Goal: Information Seeking & Learning: Learn about a topic

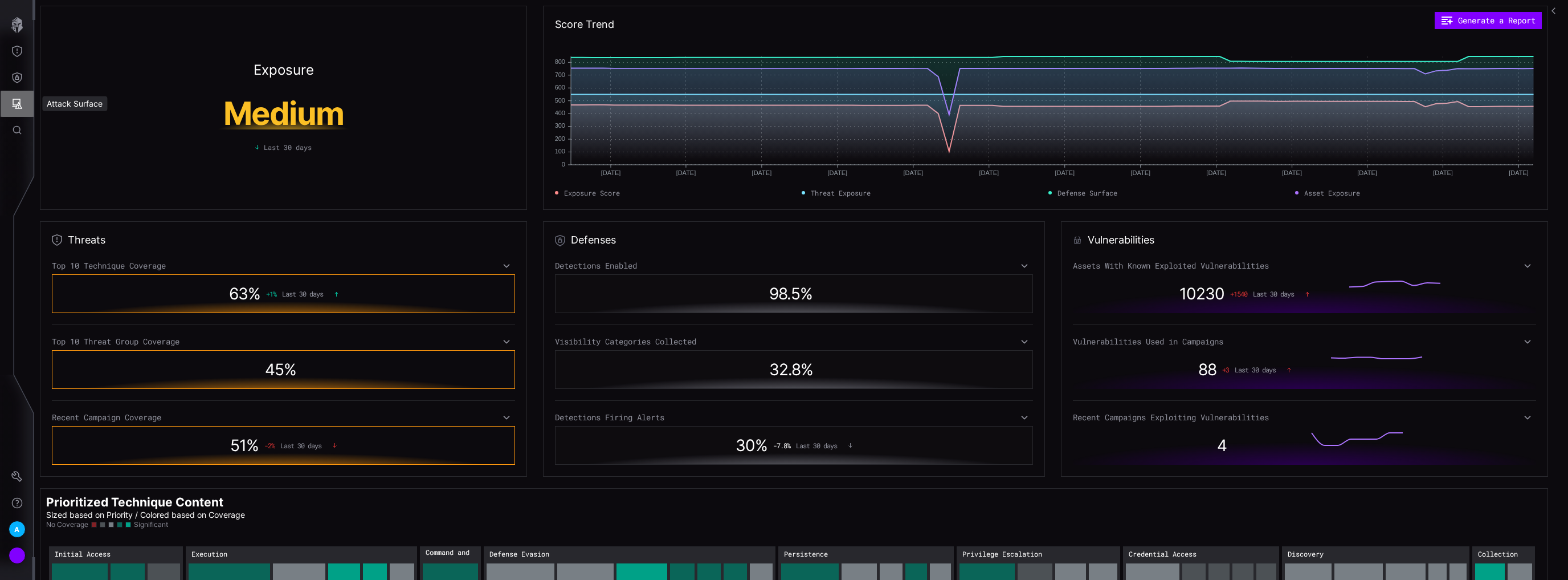
click at [11, 110] on button "Attack Surface" at bounding box center [17, 103] width 33 height 26
click at [29, 72] on div at bounding box center [784, 290] width 1568 height 580
click at [22, 73] on icon "Defense Surface" at bounding box center [17, 77] width 11 height 11
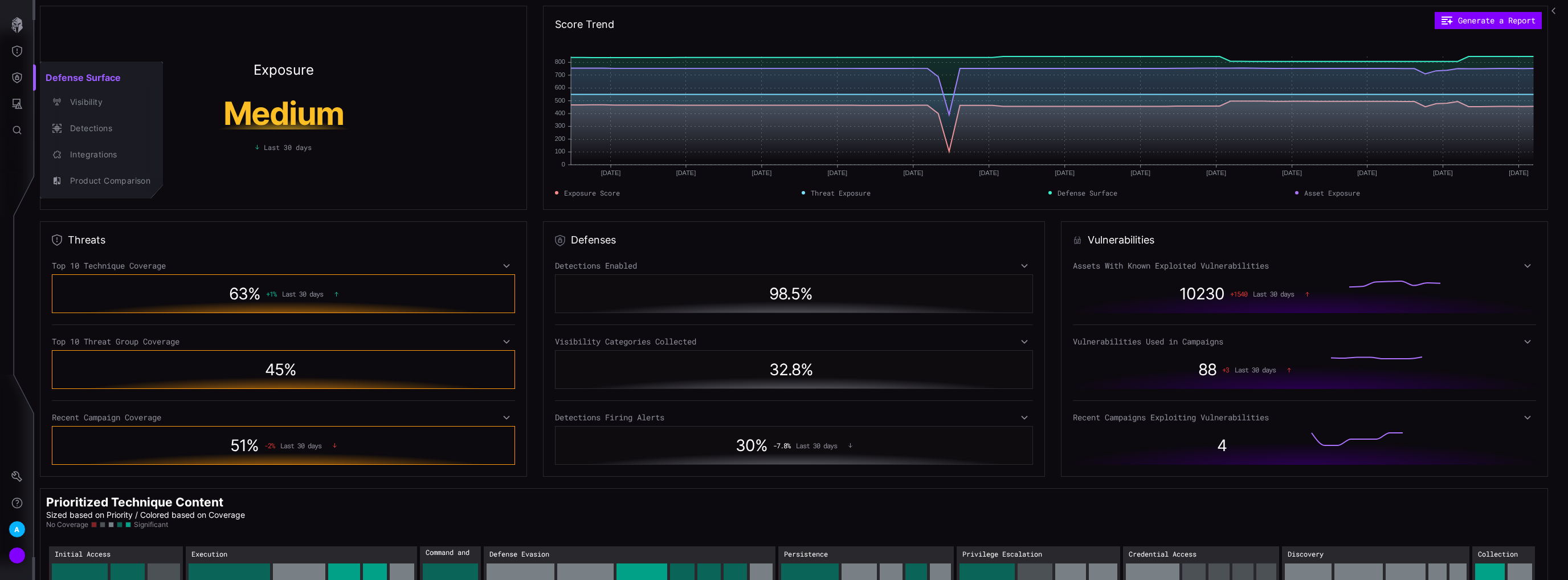
click at [22, 50] on div at bounding box center [784, 290] width 1568 height 580
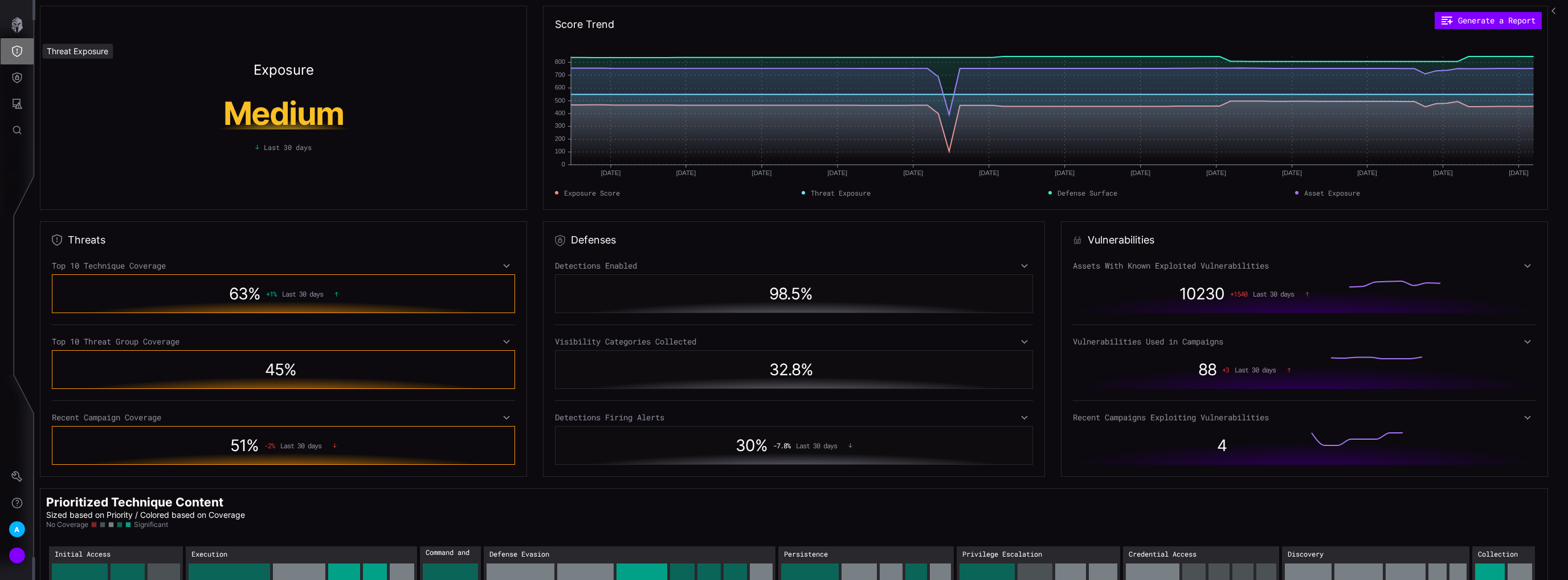
click at [14, 49] on icon "Threat Exposure" at bounding box center [17, 51] width 11 height 11
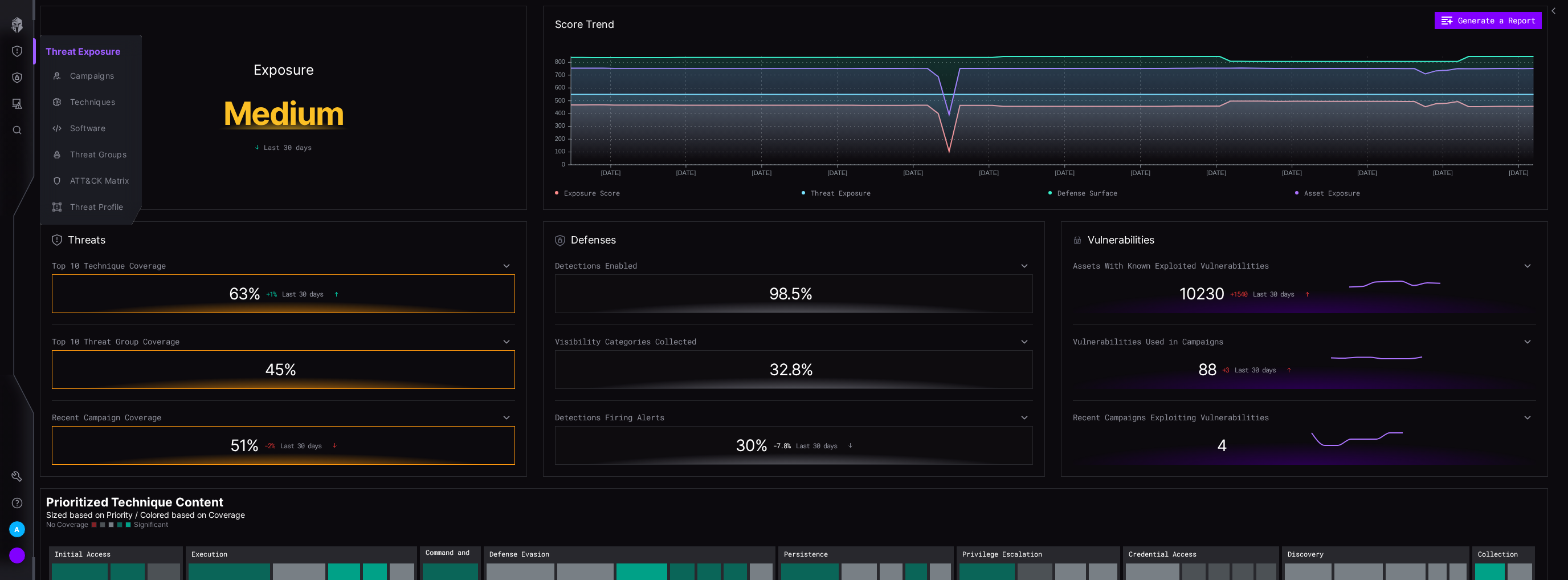
click at [6, 57] on div at bounding box center [784, 290] width 1568 height 580
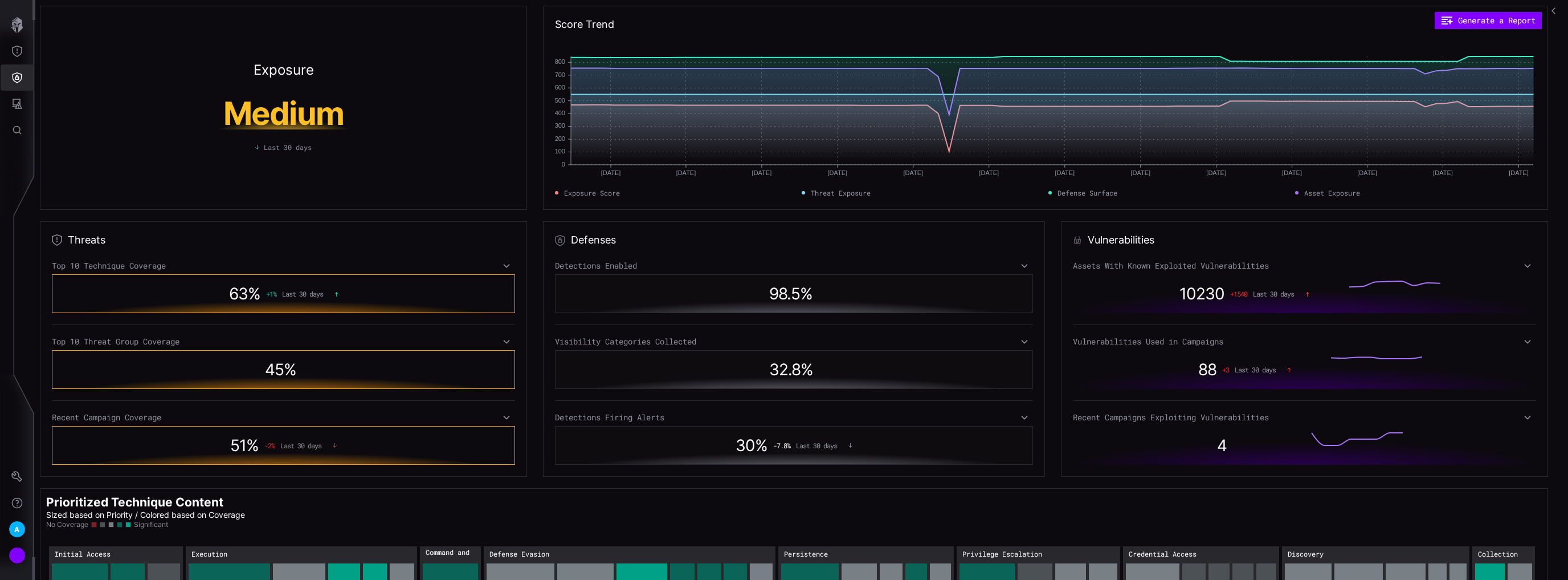
click at [17, 80] on icon "Defense Surface" at bounding box center [17, 77] width 11 height 11
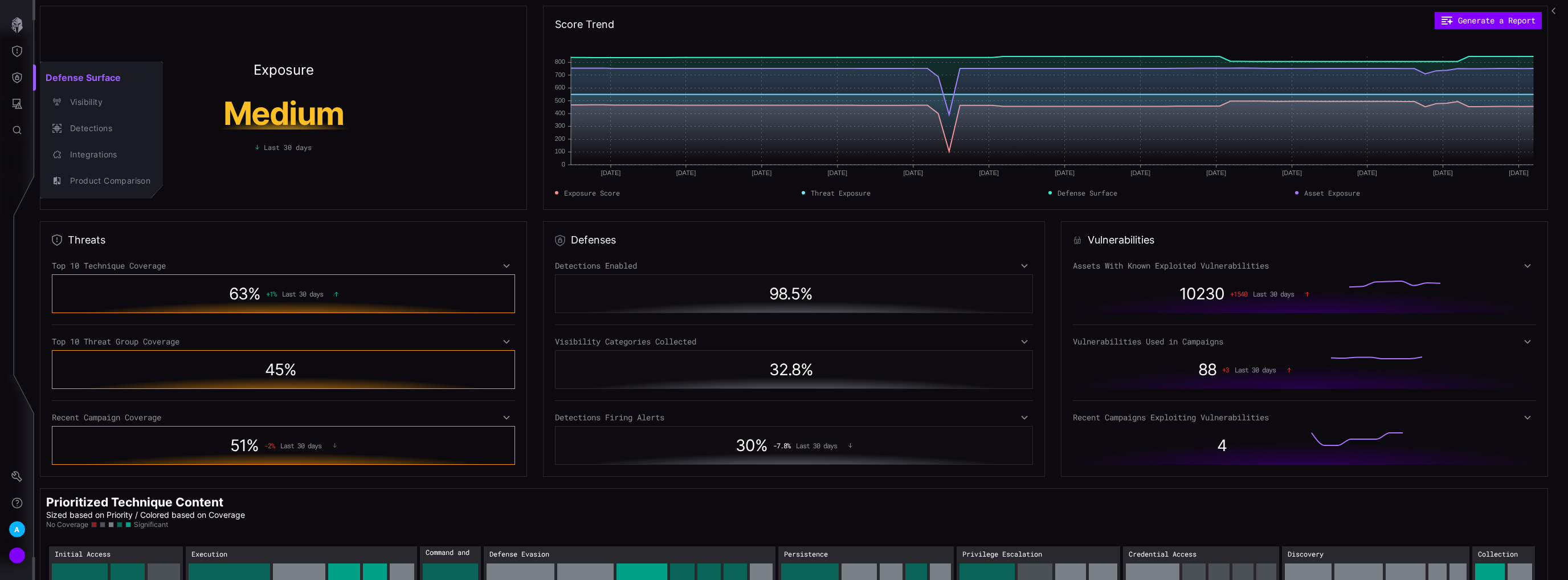
click at [21, 108] on div at bounding box center [784, 290] width 1568 height 580
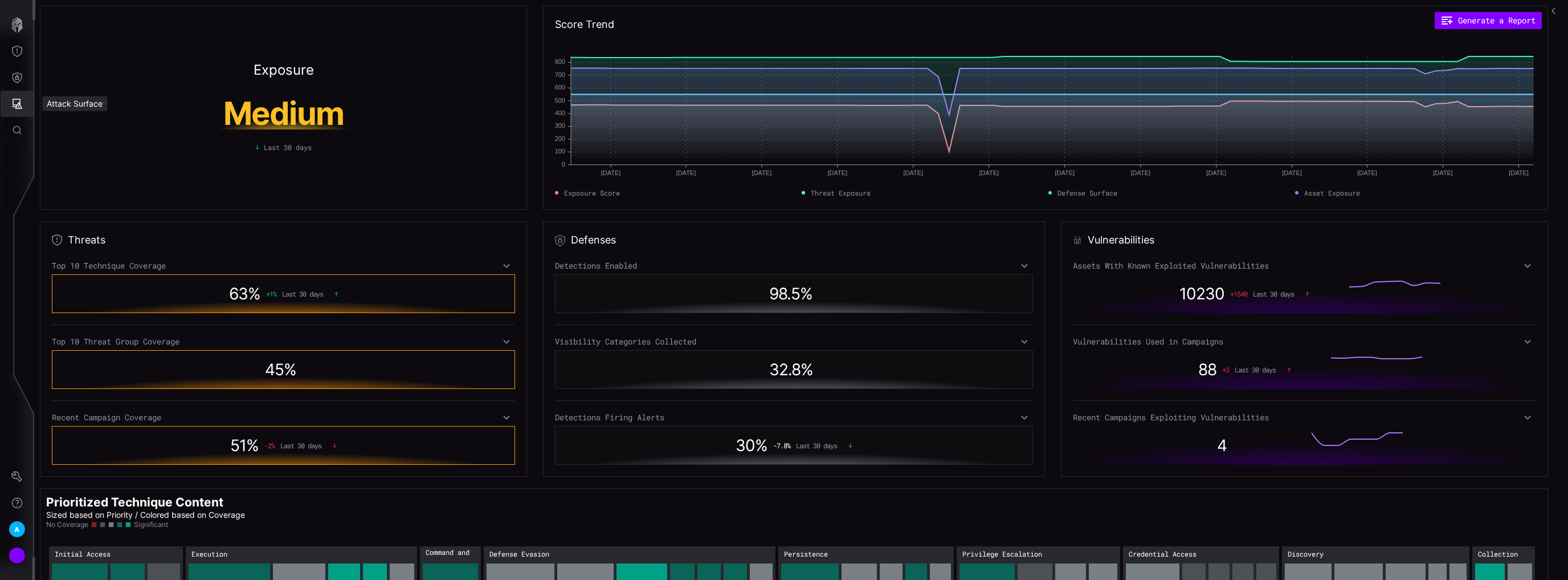
click at [18, 104] on icon "Attack Surface" at bounding box center [17, 103] width 10 height 10
click at [88, 124] on div "Vulnerabilities" at bounding box center [94, 128] width 60 height 14
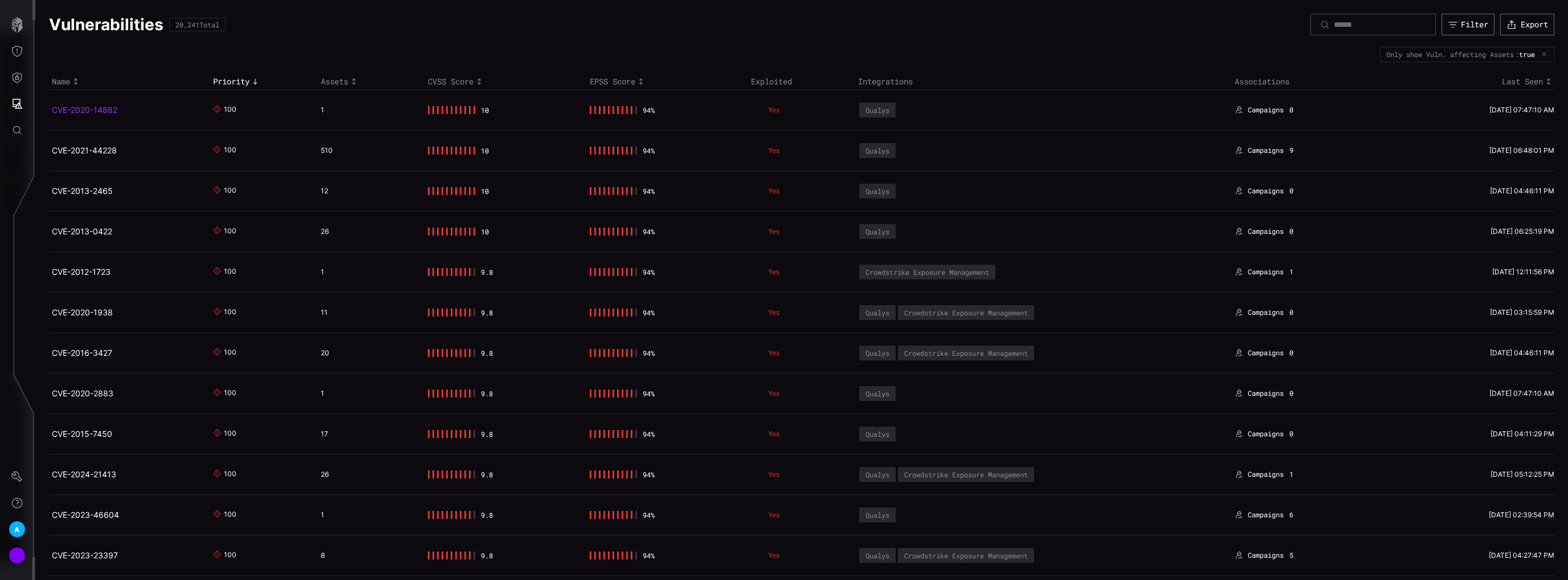
click at [97, 106] on link "CVE-2020-14882" at bounding box center [84, 110] width 65 height 10
click at [16, 102] on icon "Attack Surface" at bounding box center [17, 103] width 11 height 11
click at [26, 85] on div at bounding box center [784, 290] width 1568 height 580
click at [17, 77] on icon "Defense Surface" at bounding box center [17, 77] width 11 height 11
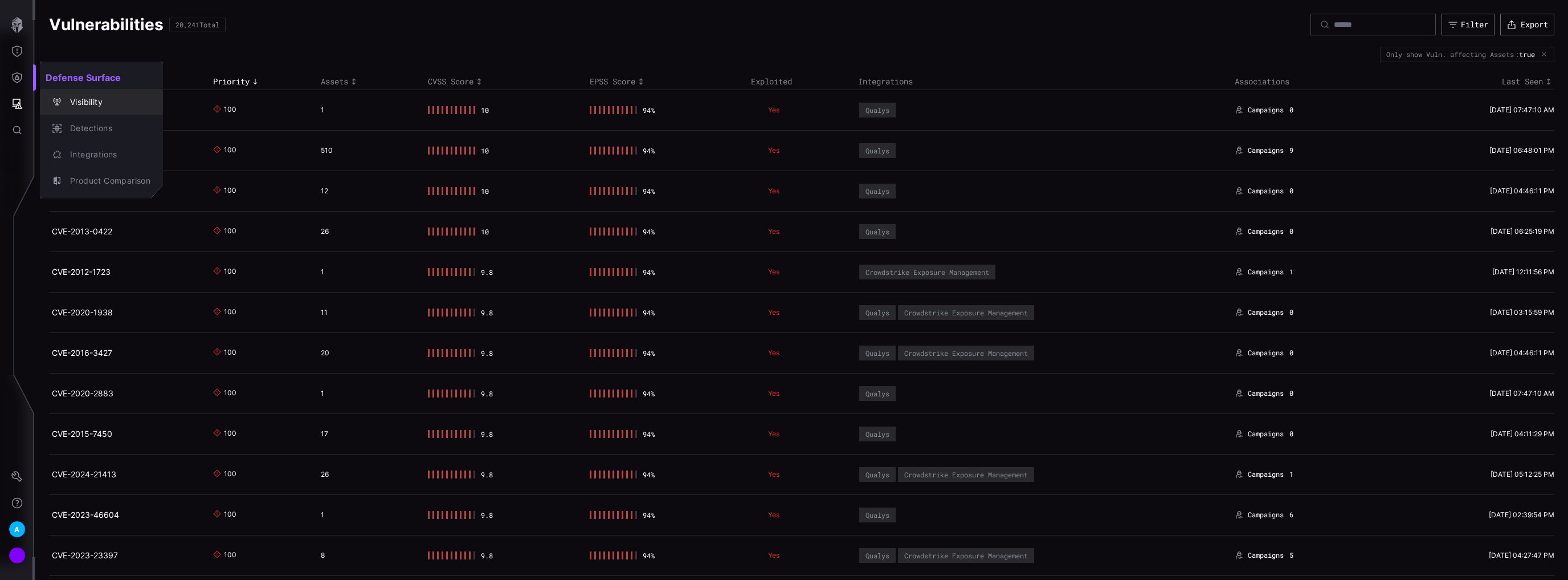
click at [90, 103] on div "Visibility" at bounding box center [107, 102] width 86 height 14
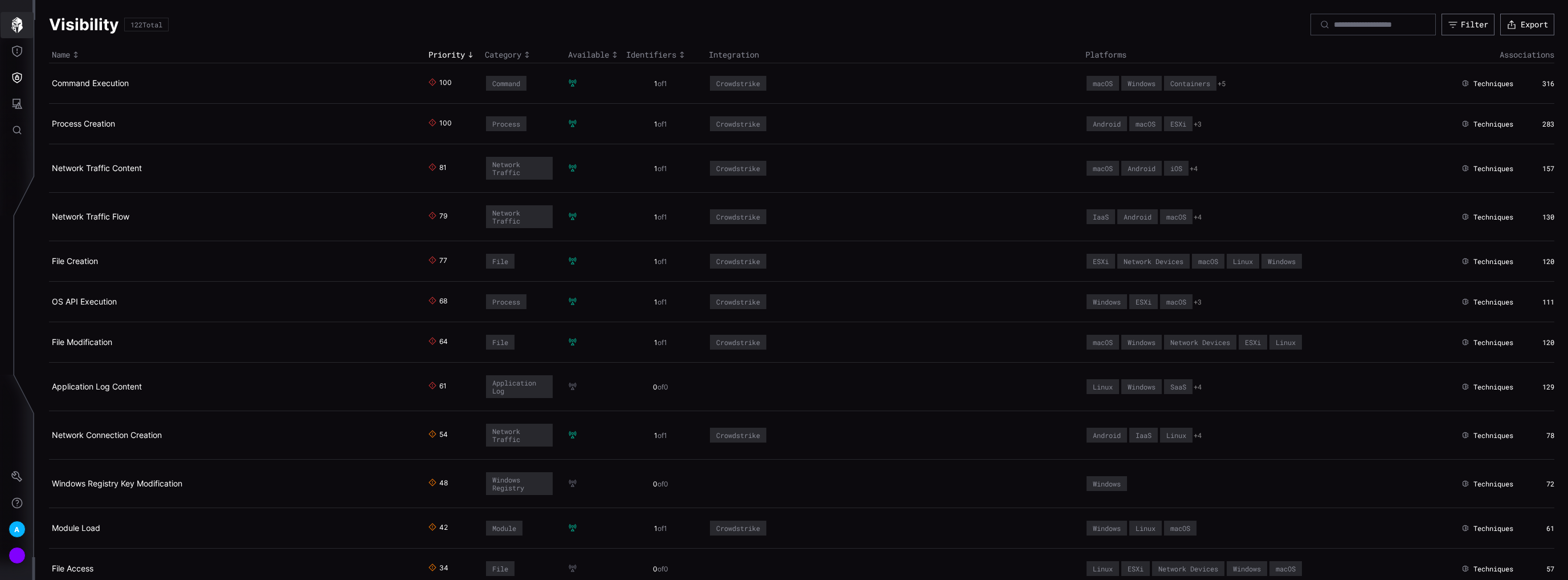
click at [3, 21] on button "button" at bounding box center [17, 25] width 33 height 26
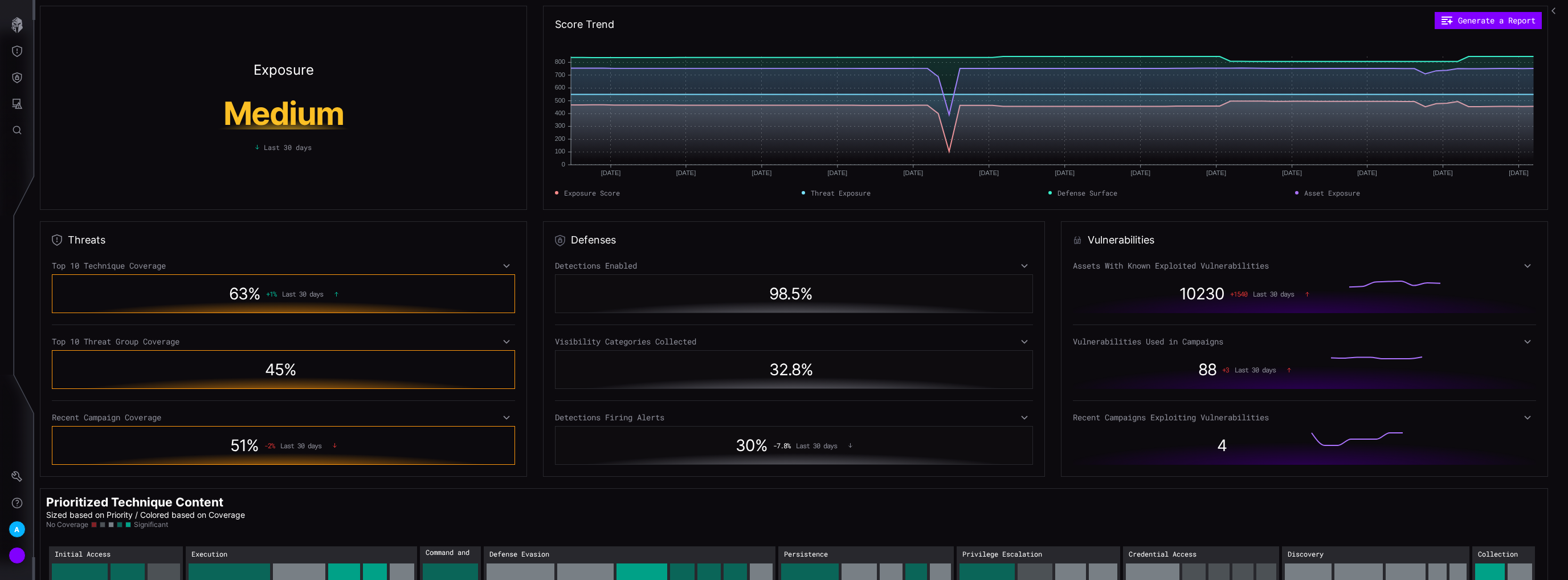
click at [276, 122] on h1 "Medium" at bounding box center [284, 113] width 214 height 32
click at [1386, 120] on rect at bounding box center [1052, 111] width 963 height 108
